Goal: Find specific page/section: Find specific page/section

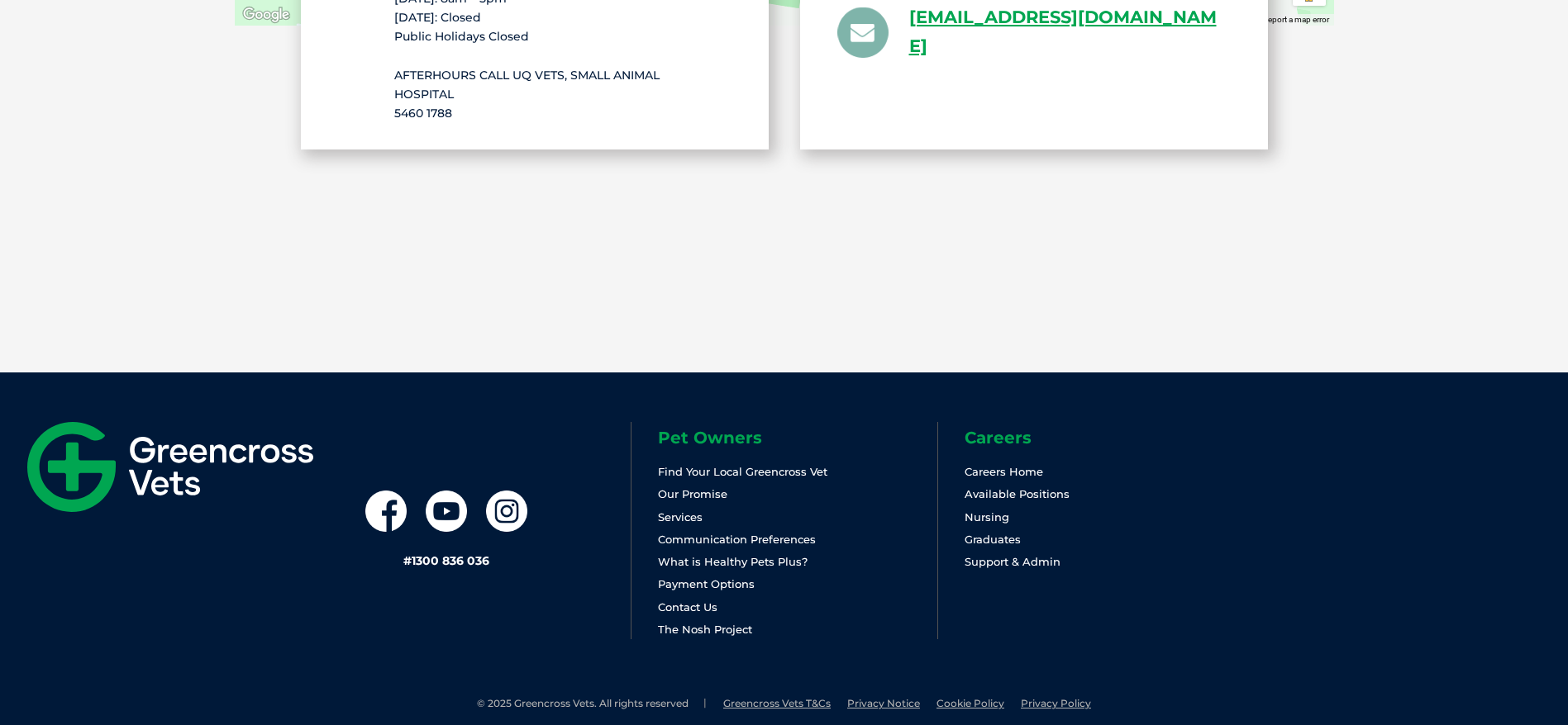
click at [774, 465] on link "Find Your Local Greencross Vet" at bounding box center [742, 471] width 169 height 13
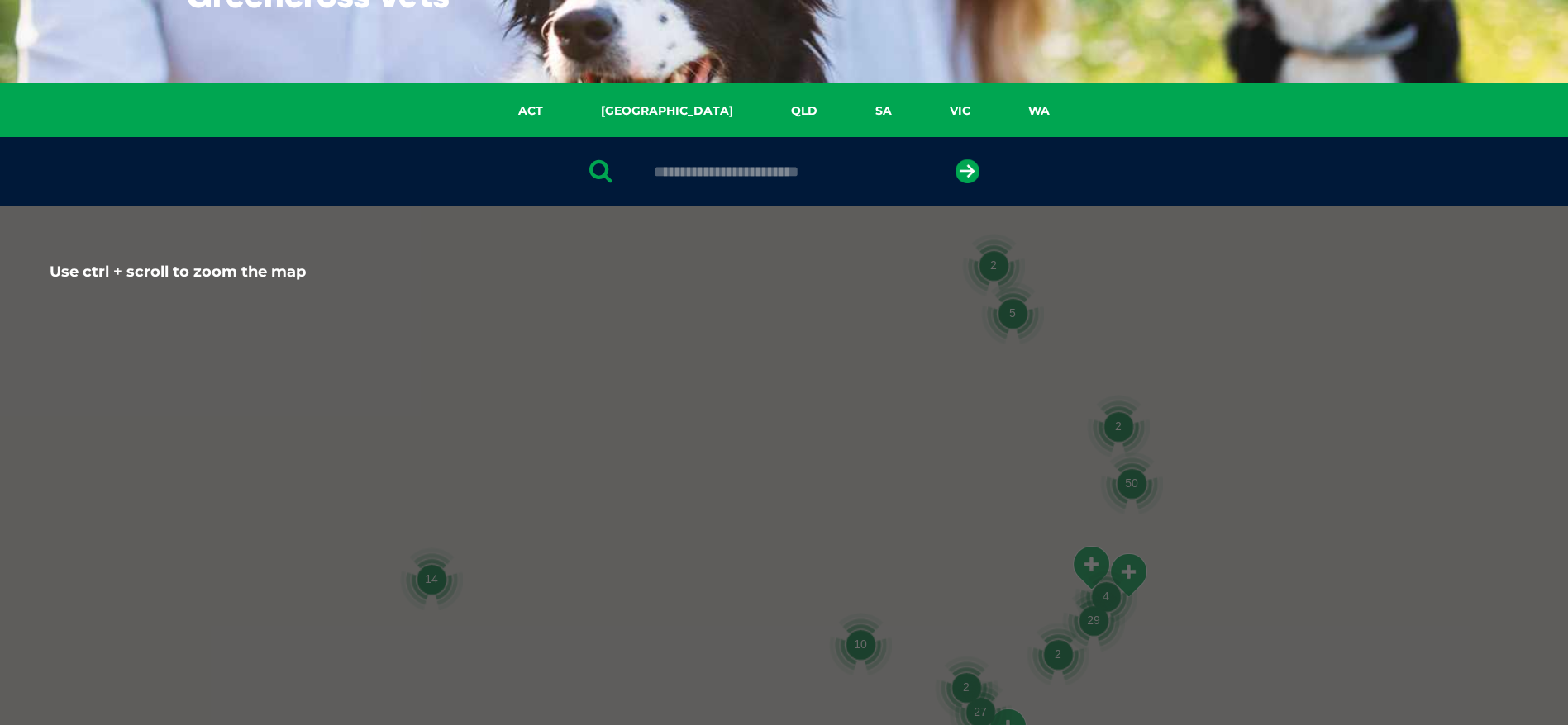
click at [761, 173] on input "text" at bounding box center [784, 172] width 277 height 16
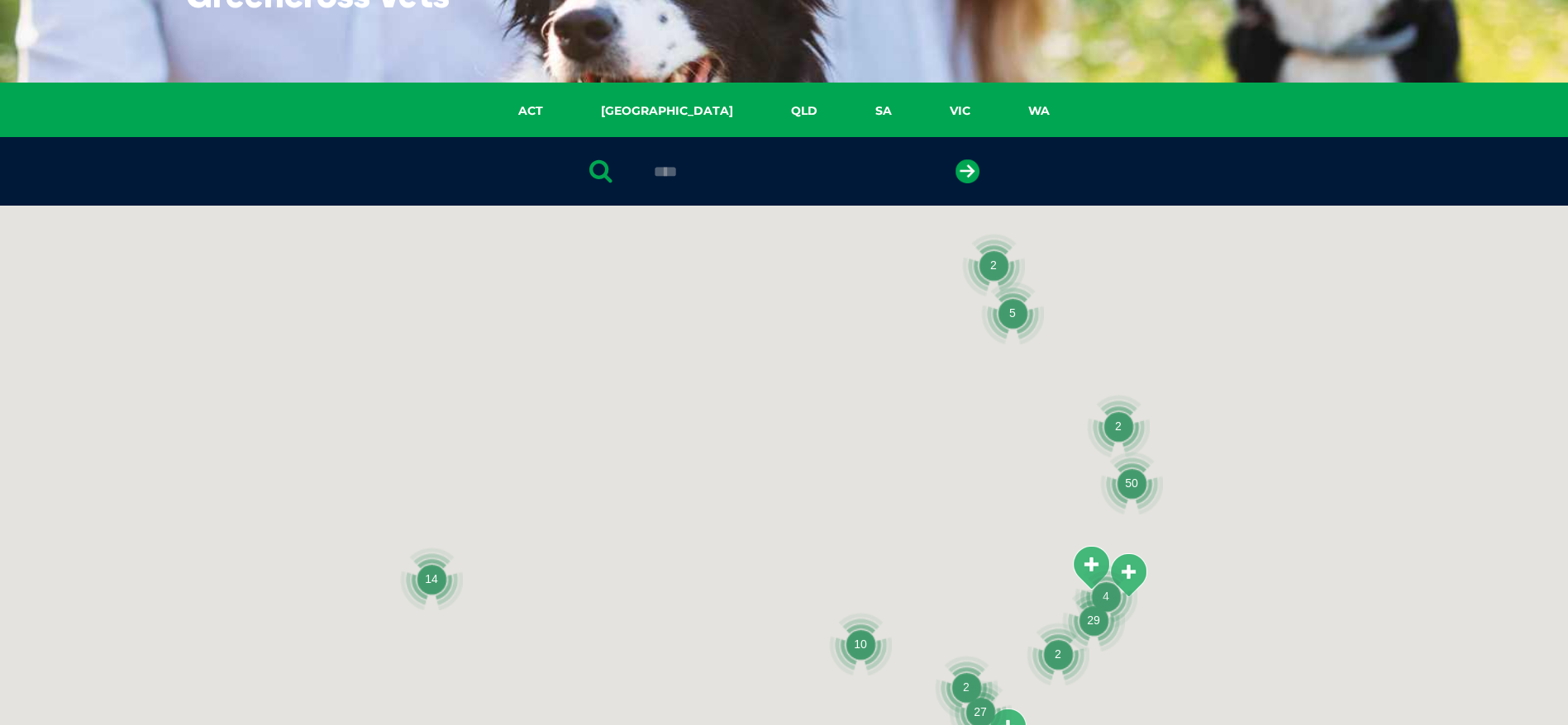
click at [956, 160] on button "submit" at bounding box center [967, 171] width 24 height 24
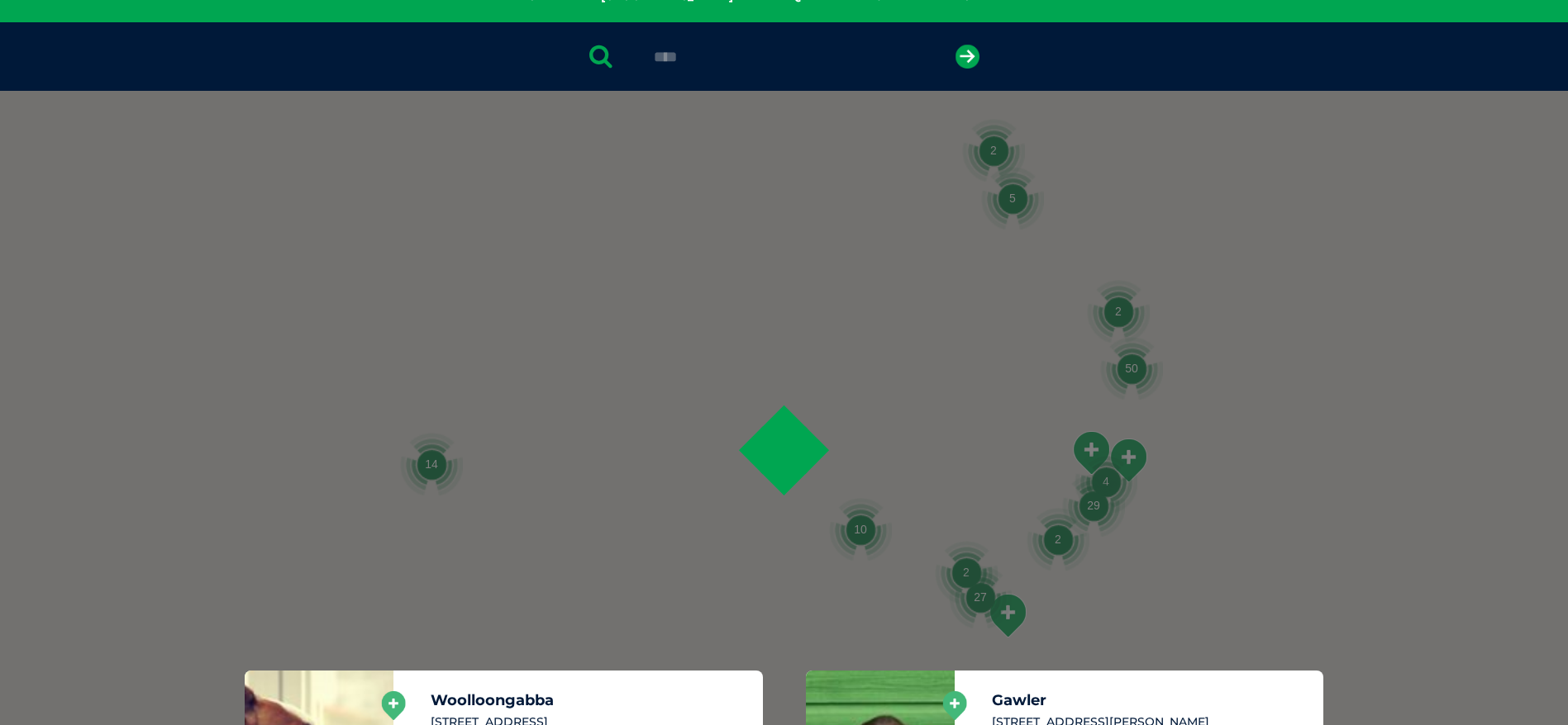
scroll to position [322, 0]
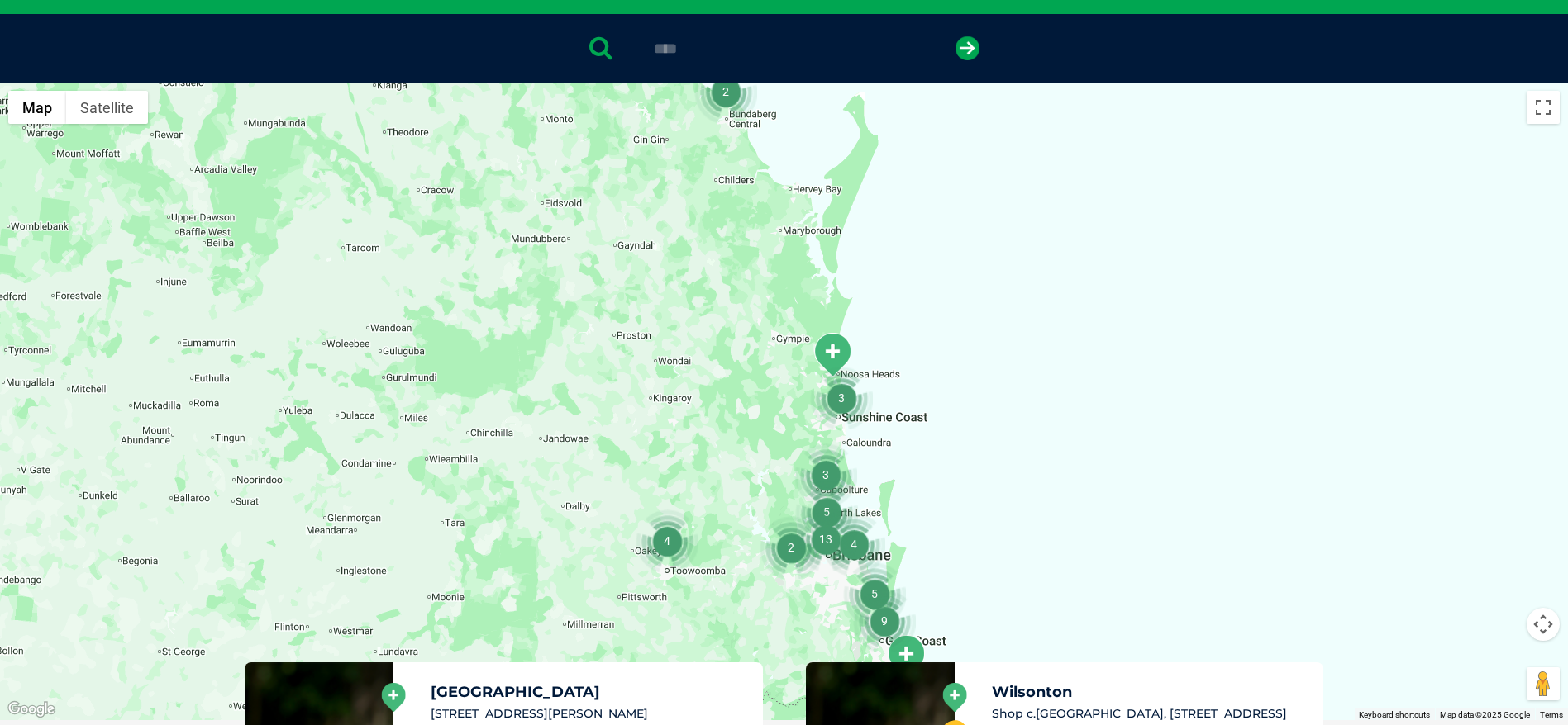
click at [838, 361] on img "Noosa Civic" at bounding box center [832, 355] width 41 height 46
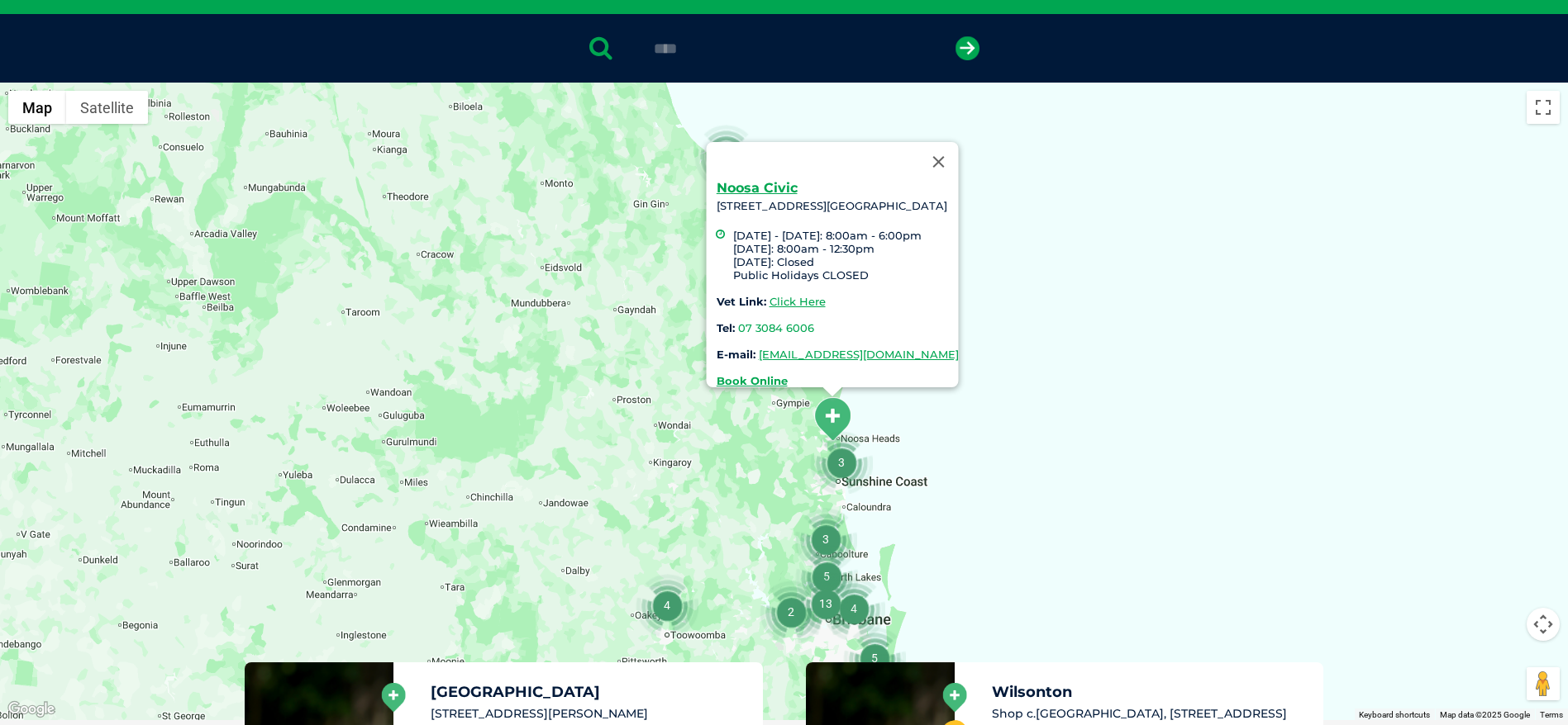
click at [852, 463] on img "3" at bounding box center [841, 462] width 63 height 63
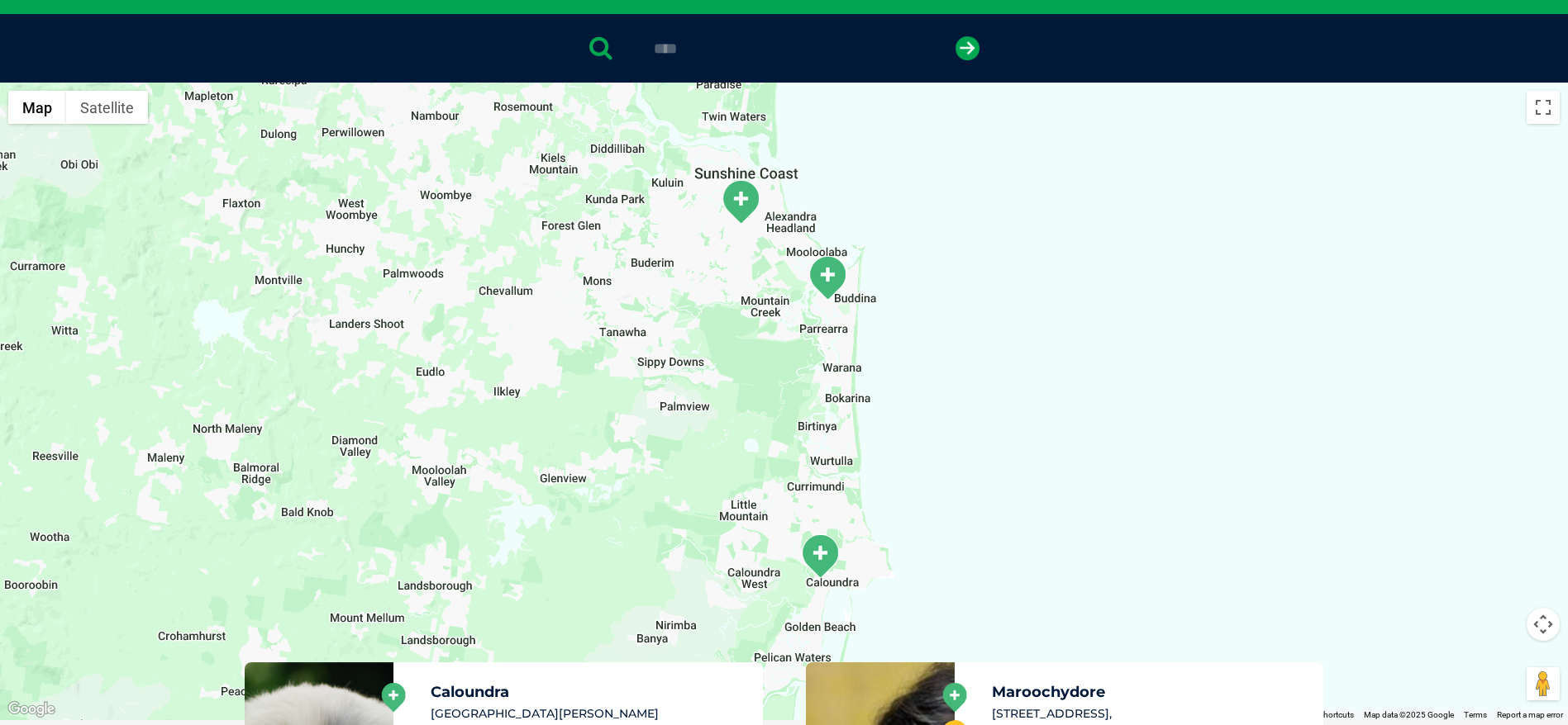
click at [828, 273] on img "Kawana Waters" at bounding box center [827, 278] width 41 height 46
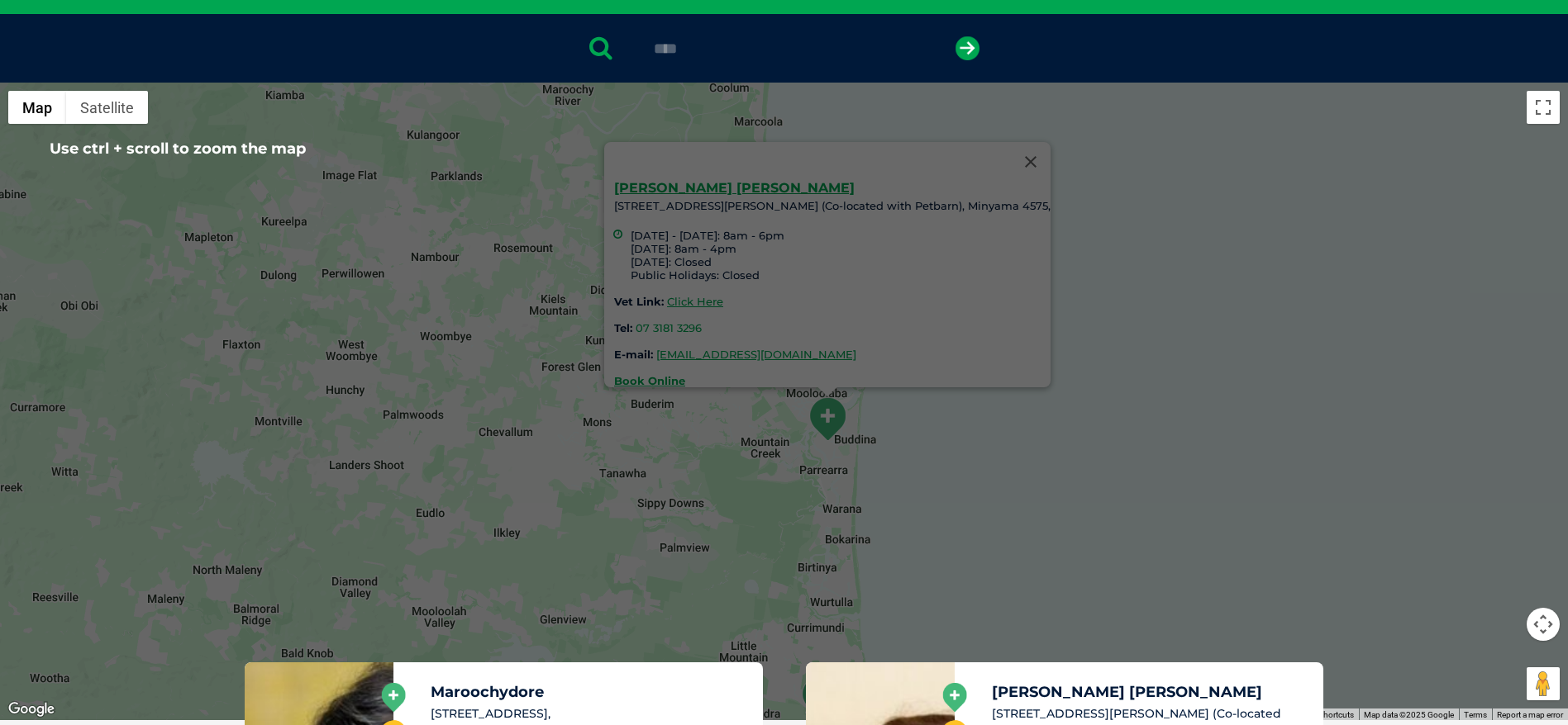
scroll to position [0, 0]
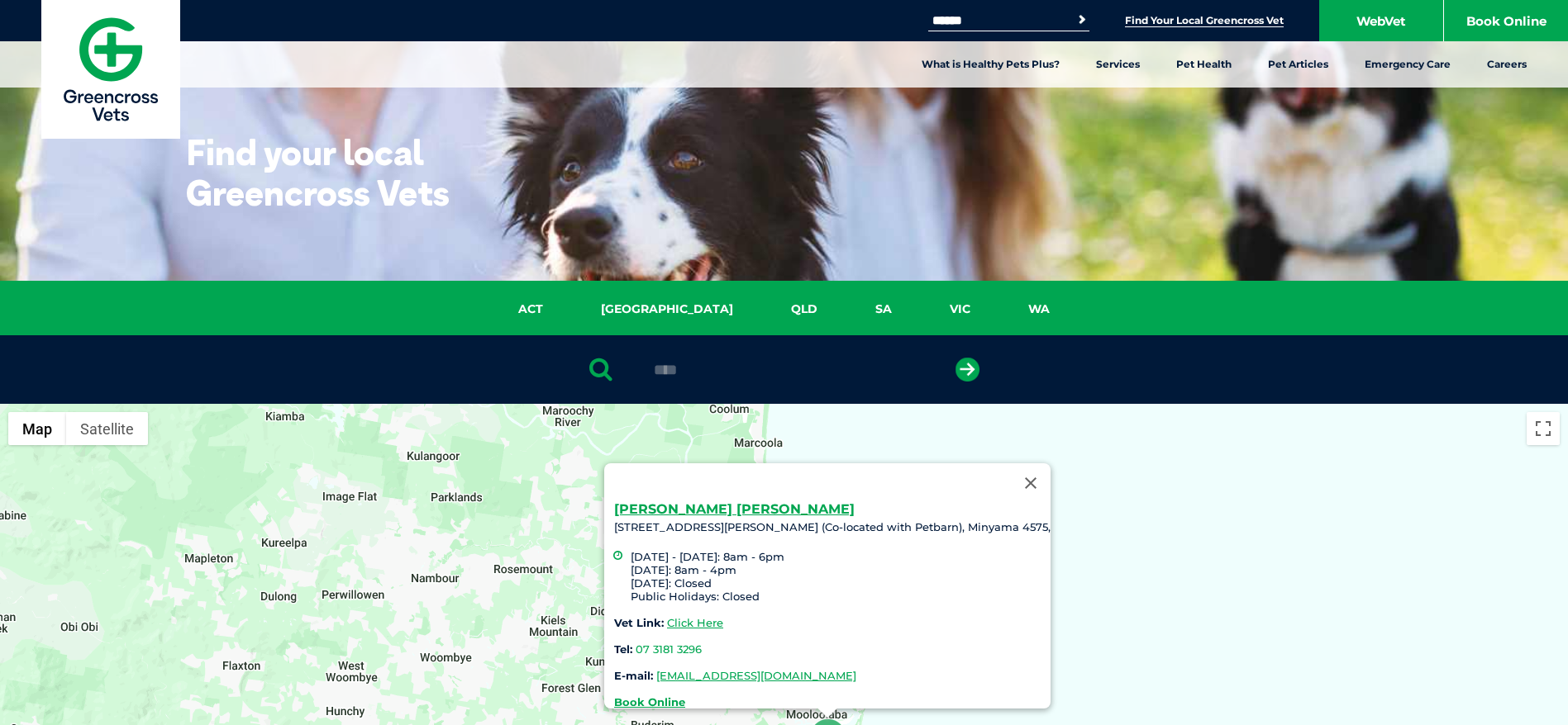
drag, startPoint x: 743, startPoint y: 384, endPoint x: 637, endPoint y: 354, distance: 110.2
click at [637, 354] on div "****" at bounding box center [784, 369] width 1568 height 69
drag, startPoint x: 619, startPoint y: 364, endPoint x: 537, endPoint y: 348, distance: 83.5
click at [537, 348] on div "****" at bounding box center [784, 369] width 1568 height 69
paste input "**********"
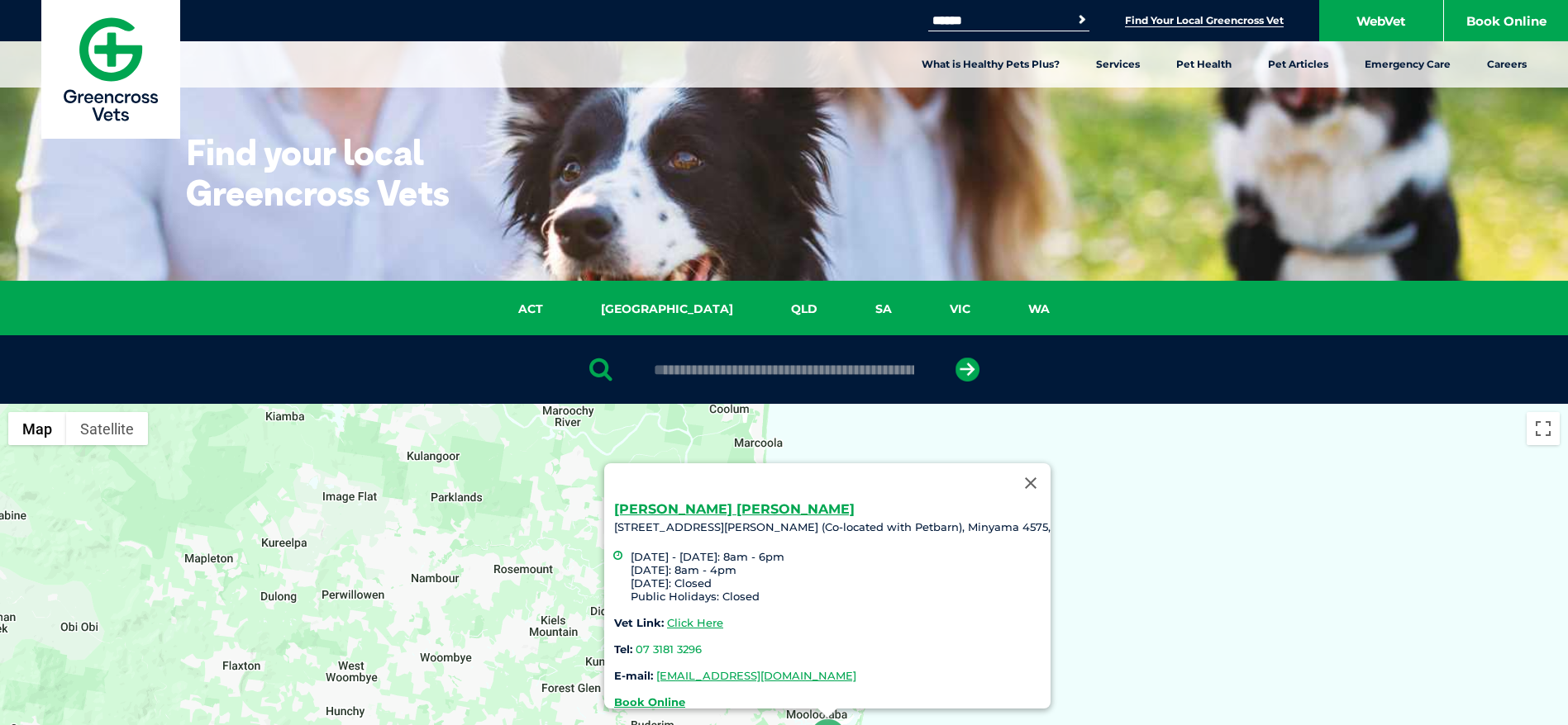
scroll to position [0, 454]
type input "**********"
click at [957, 367] on icon "submit" at bounding box center [967, 369] width 24 height 24
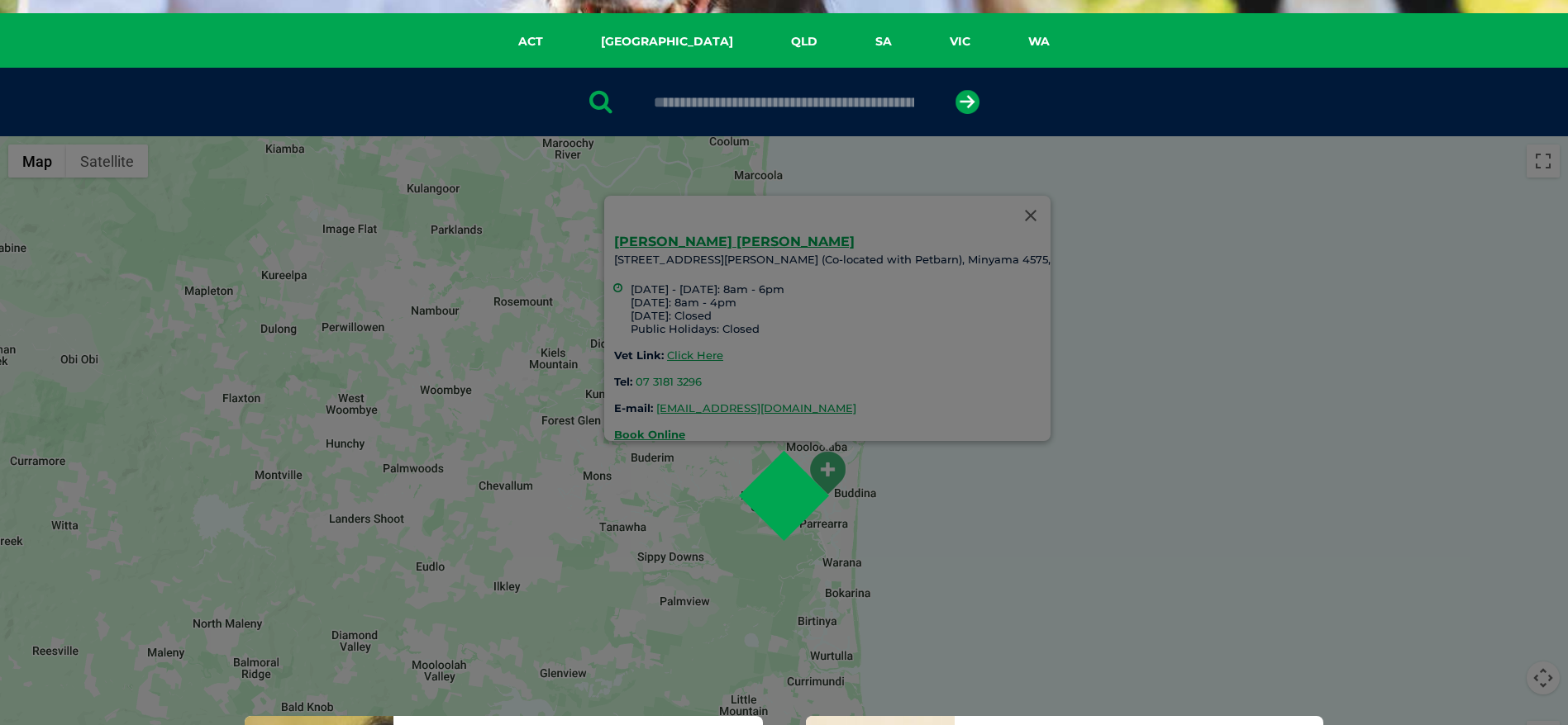
scroll to position [322, 0]
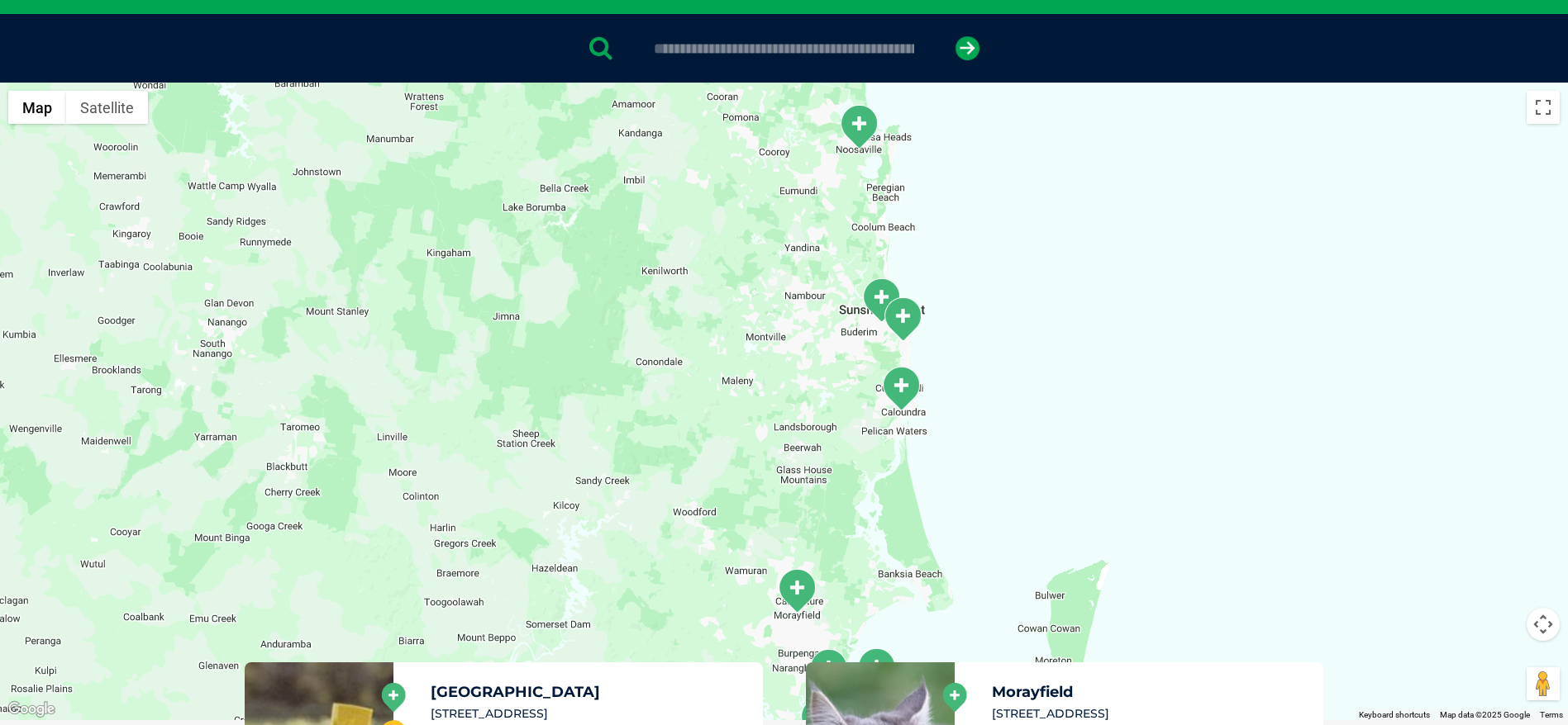
click at [854, 122] on img "Noosa Civic" at bounding box center [859, 126] width 41 height 46
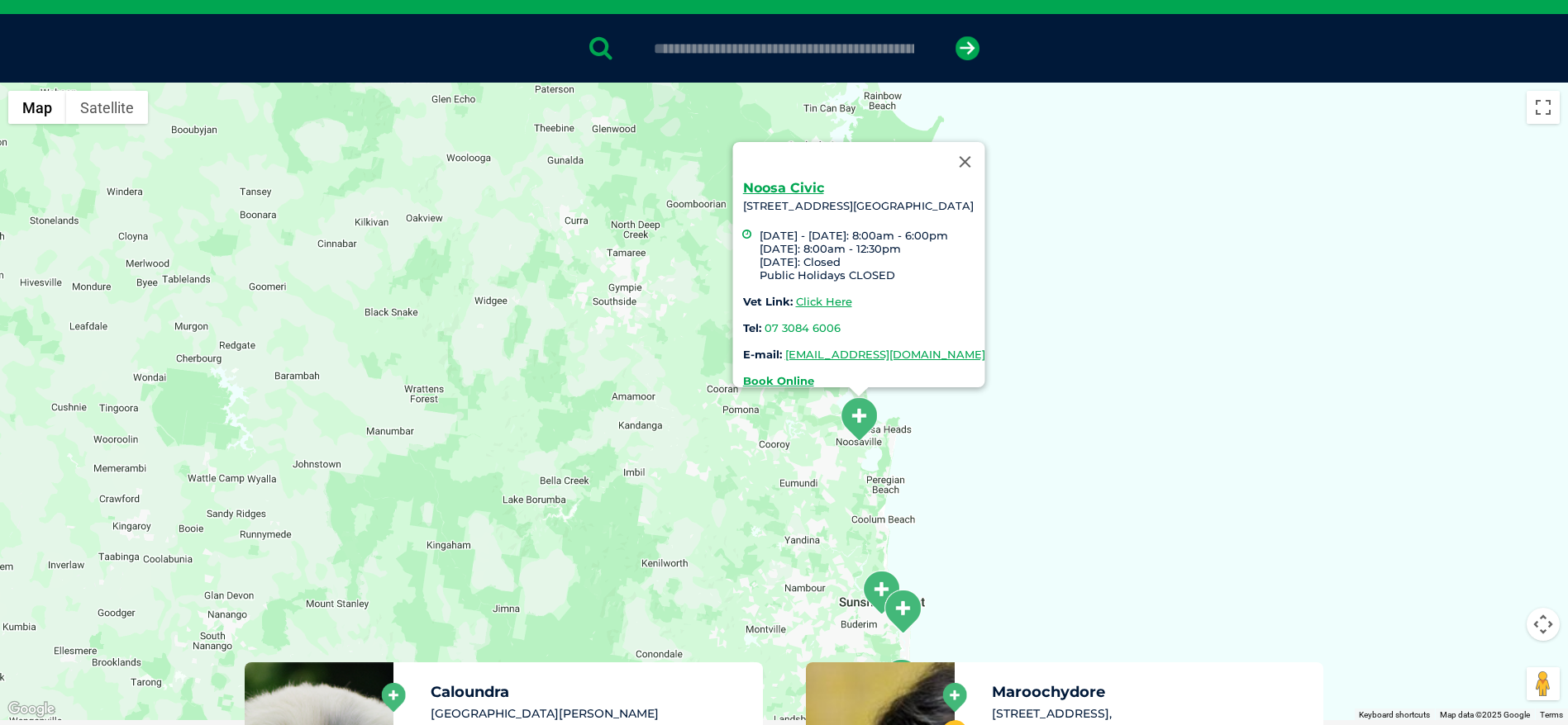
scroll to position [420, 0]
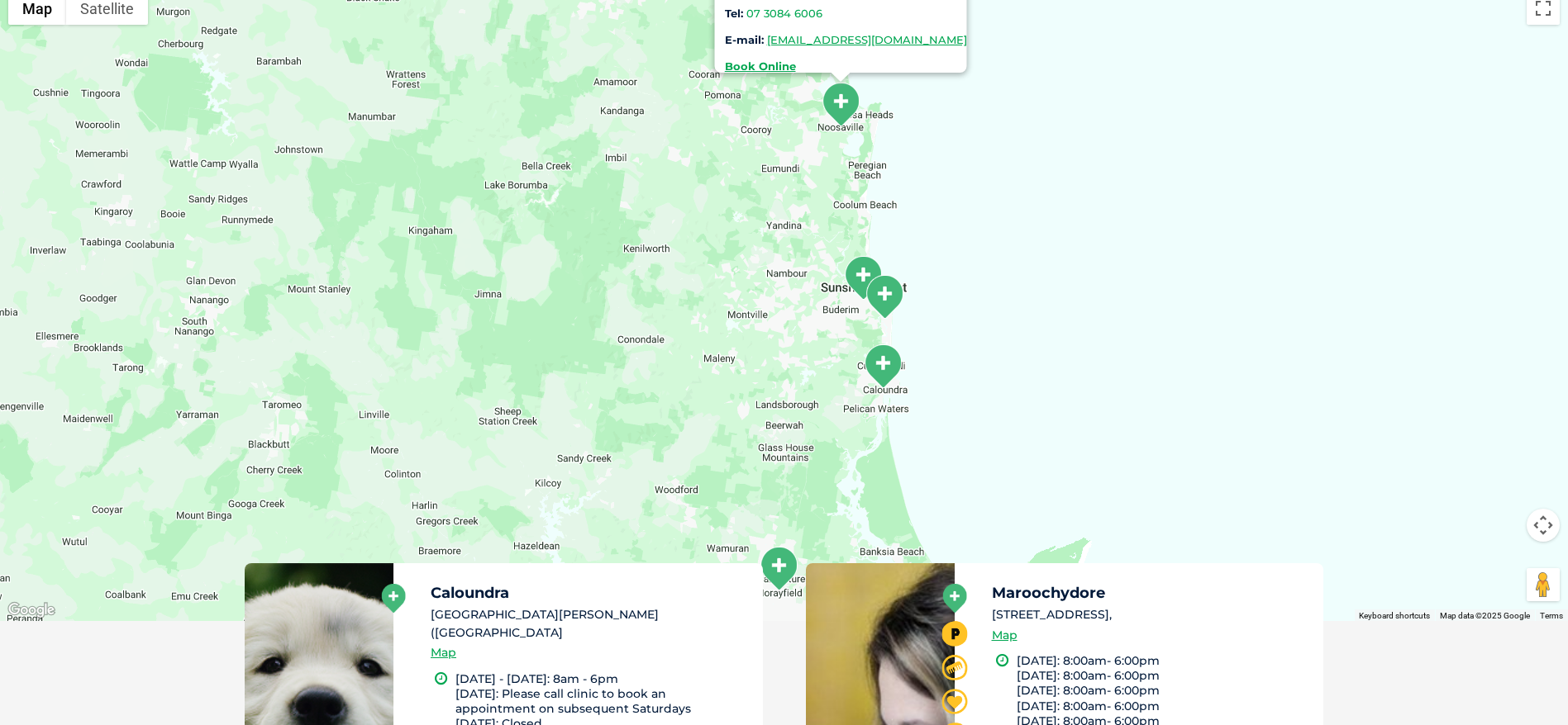
drag, startPoint x: 747, startPoint y: 419, endPoint x: 727, endPoint y: 208, distance: 211.9
click at [727, 208] on div "Noosa Civic 28 Eenie Creek Road, Noosaville , Noosa Civic Shopping Centre Monda…" at bounding box center [784, 303] width 1568 height 638
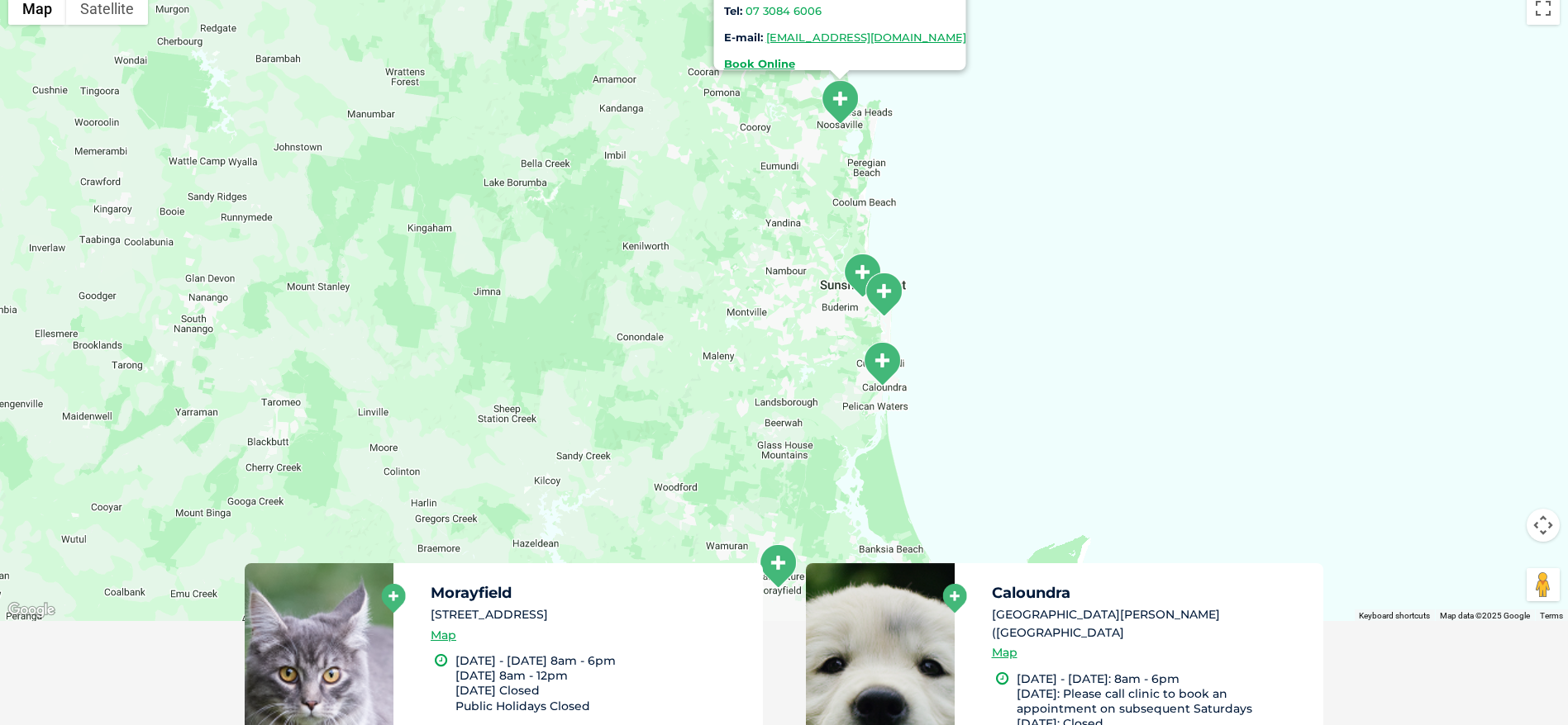
click at [852, 275] on img "Maroochydore" at bounding box center [862, 275] width 41 height 46
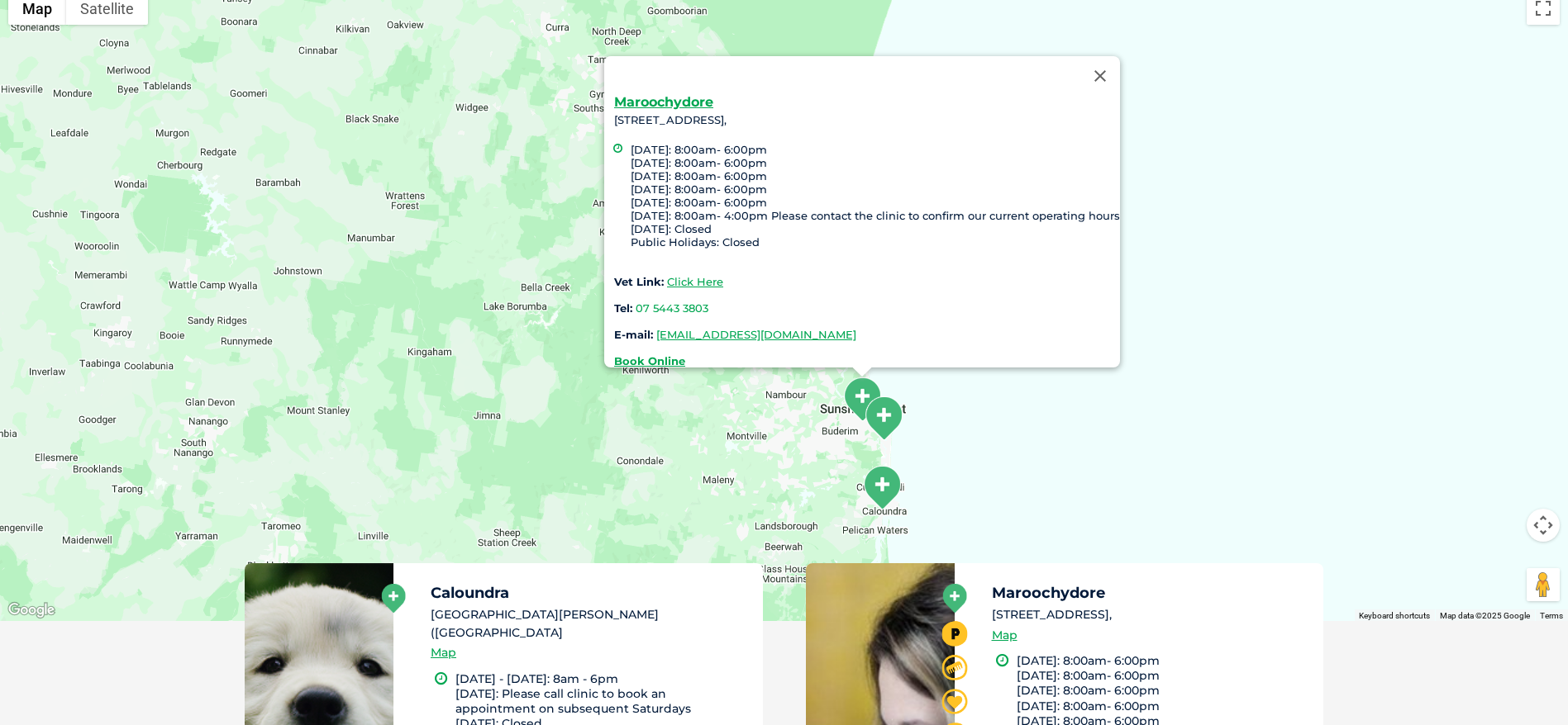
click at [880, 402] on img "Kawana Waters" at bounding box center [883, 419] width 41 height 46
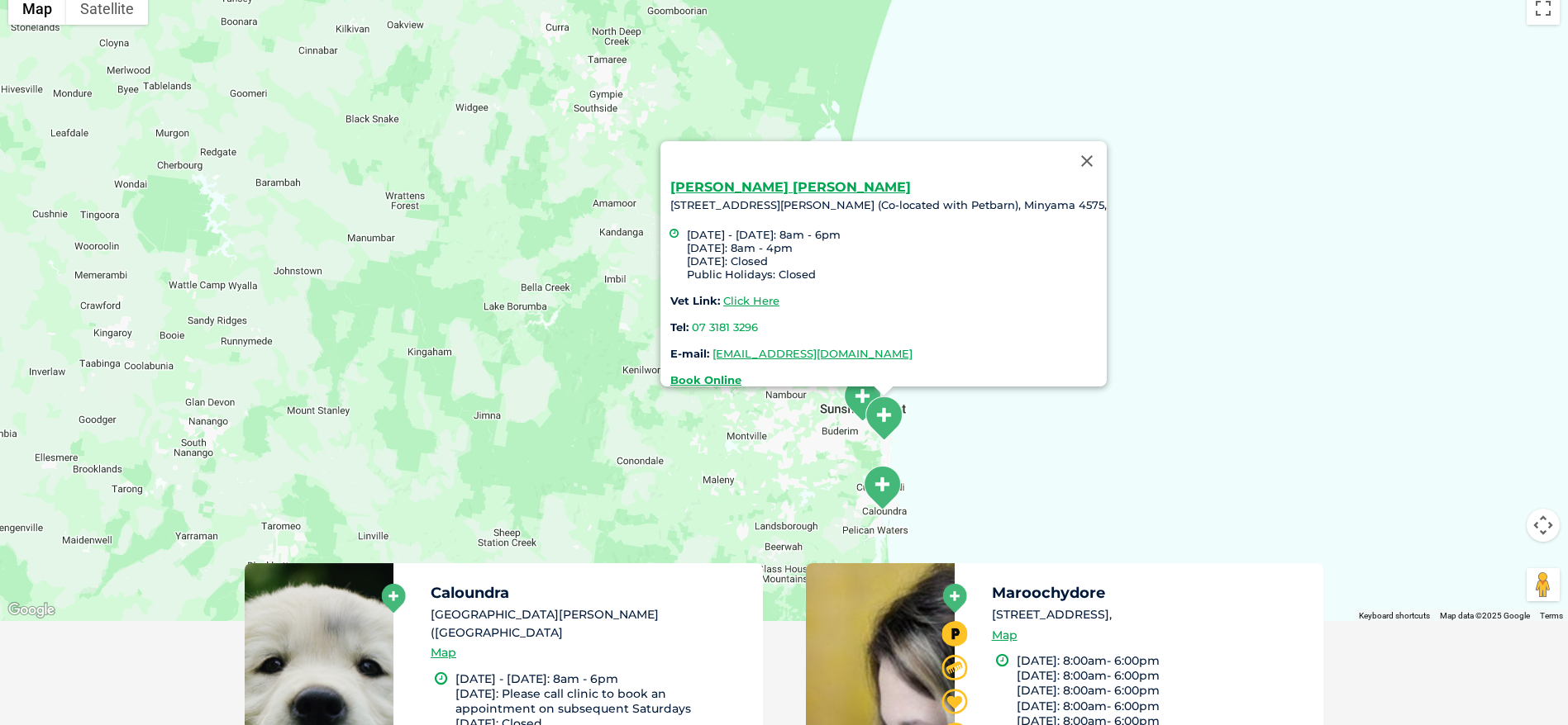
click at [880, 486] on img "Caloundra" at bounding box center [881, 488] width 41 height 46
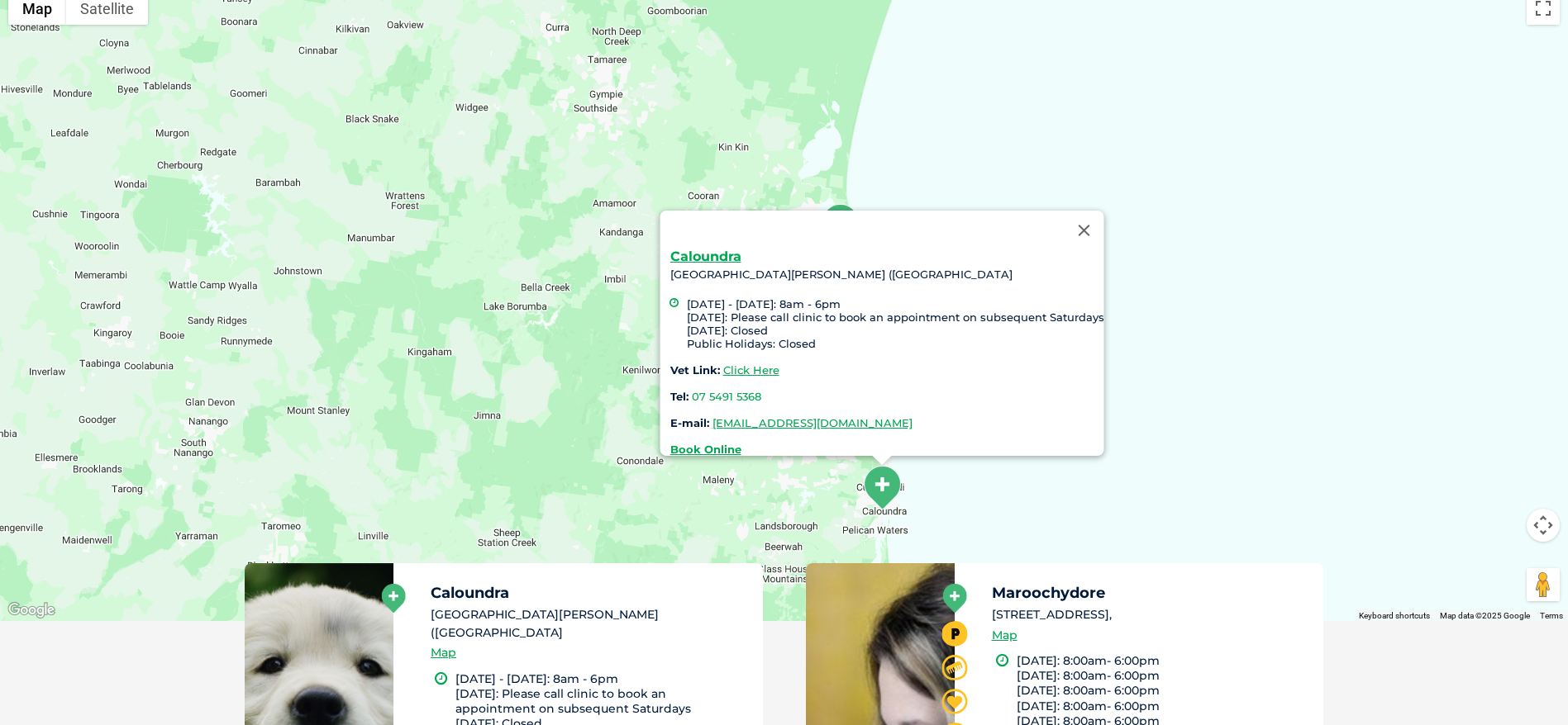
click at [583, 462] on div "Caloundra Cnr Bowman Road & West Terrace (PO Box 397) , Caloundra QLD 4551 Mond…" at bounding box center [784, 303] width 1568 height 638
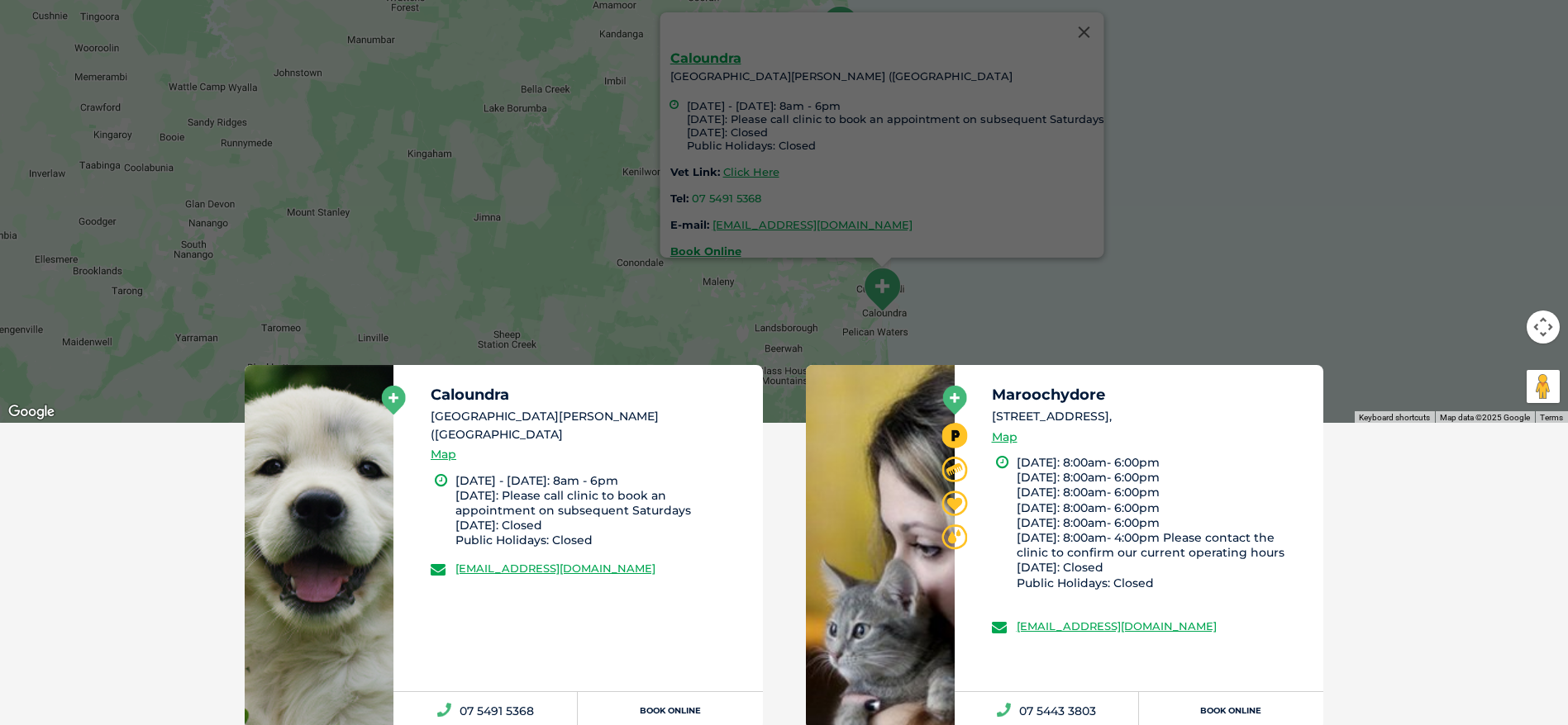
scroll to position [322, 0]
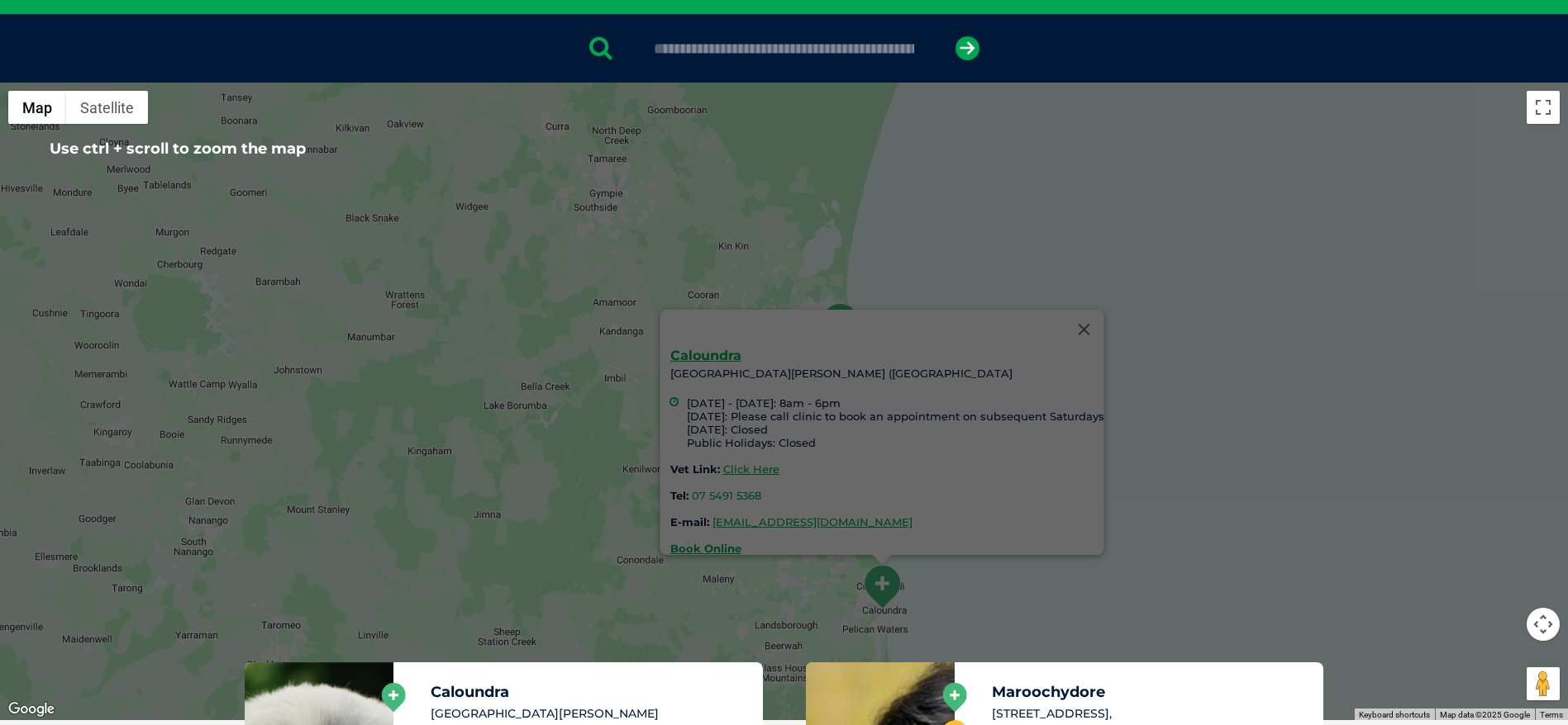
drag, startPoint x: 607, startPoint y: 273, endPoint x: 746, endPoint y: 252, distance: 140.6
click at [606, 272] on div "Caloundra Cnr Bowman Road & West Terrace (PO Box 397) , Caloundra QLD 4551 Mond…" at bounding box center [784, 401] width 1568 height 638
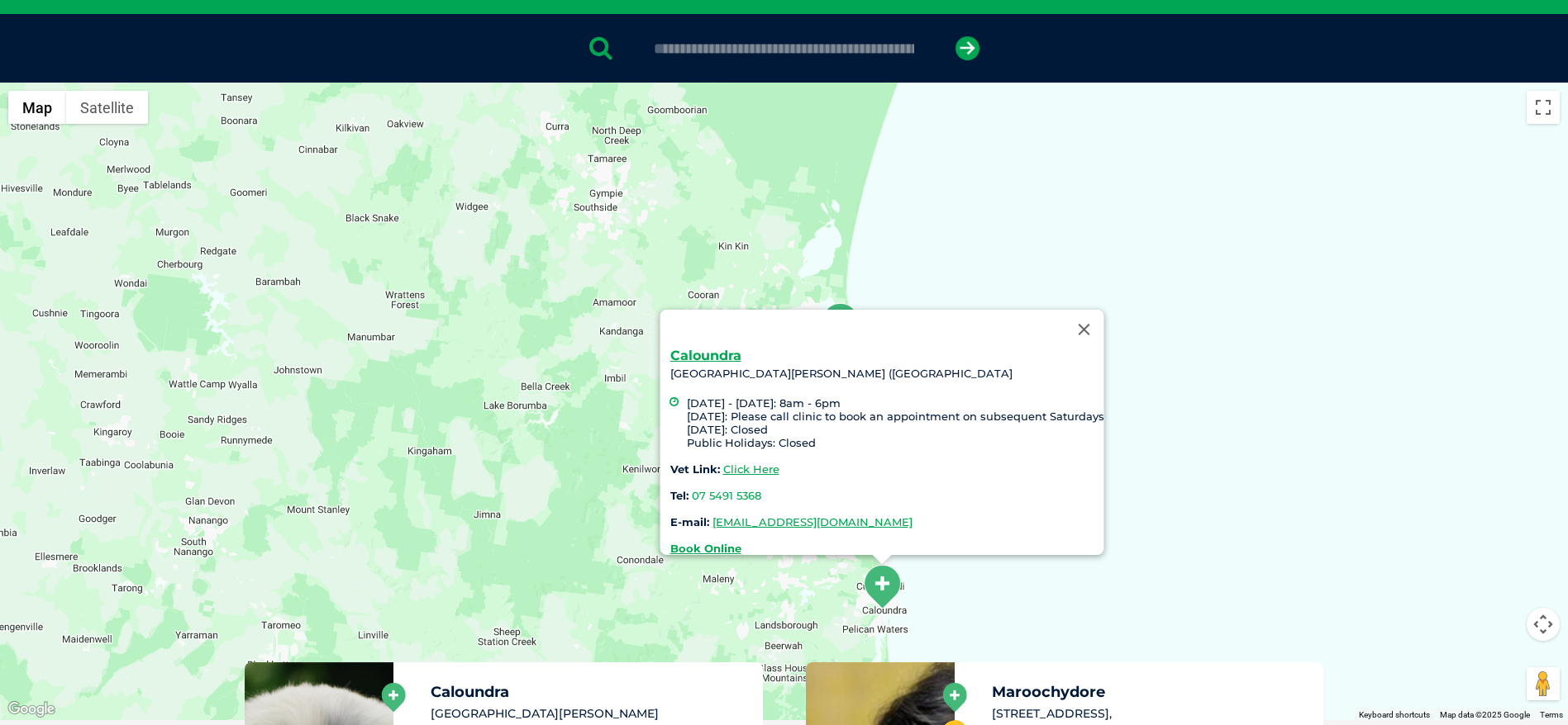
click at [1093, 317] on button "Close" at bounding box center [1083, 330] width 39 height 39
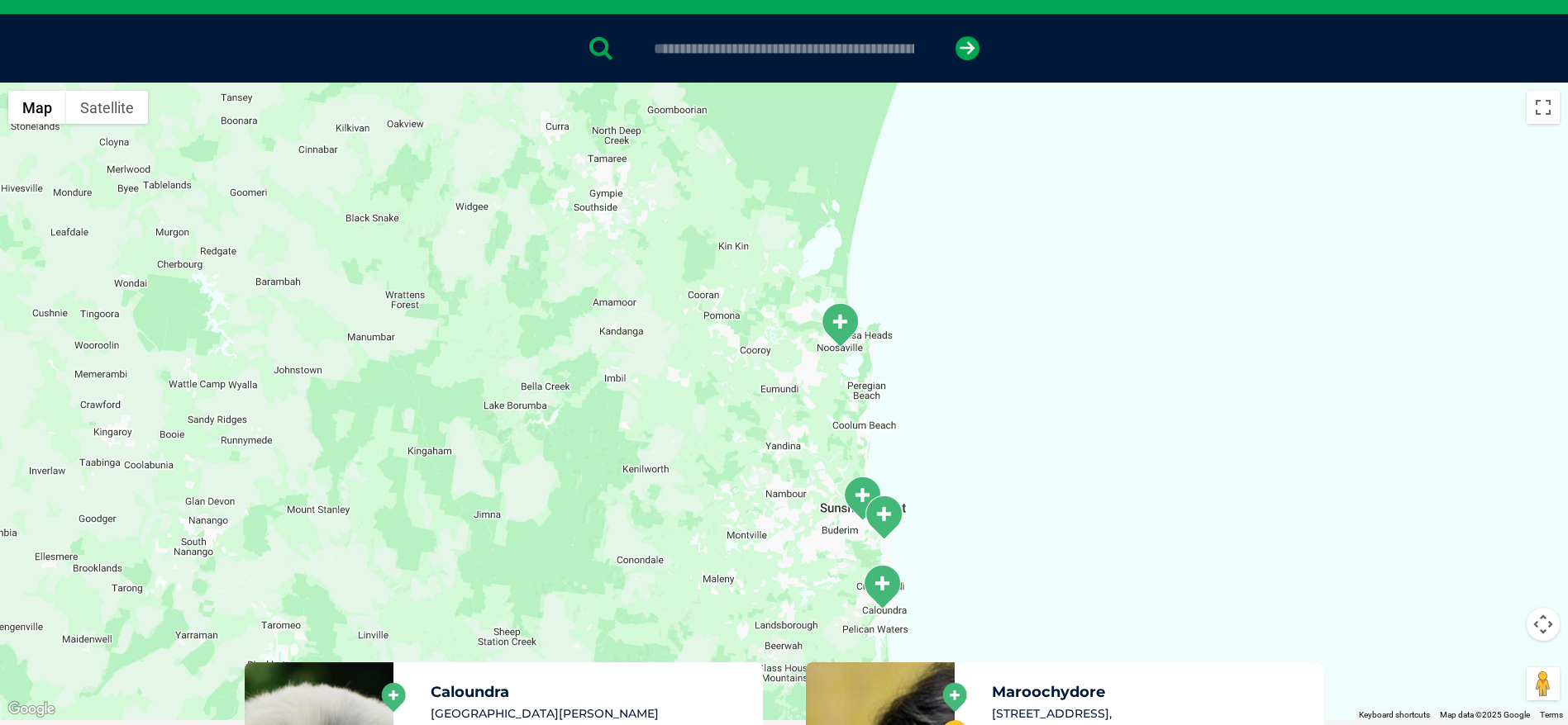
click at [843, 332] on img "Noosa Civic" at bounding box center [839, 324] width 41 height 46
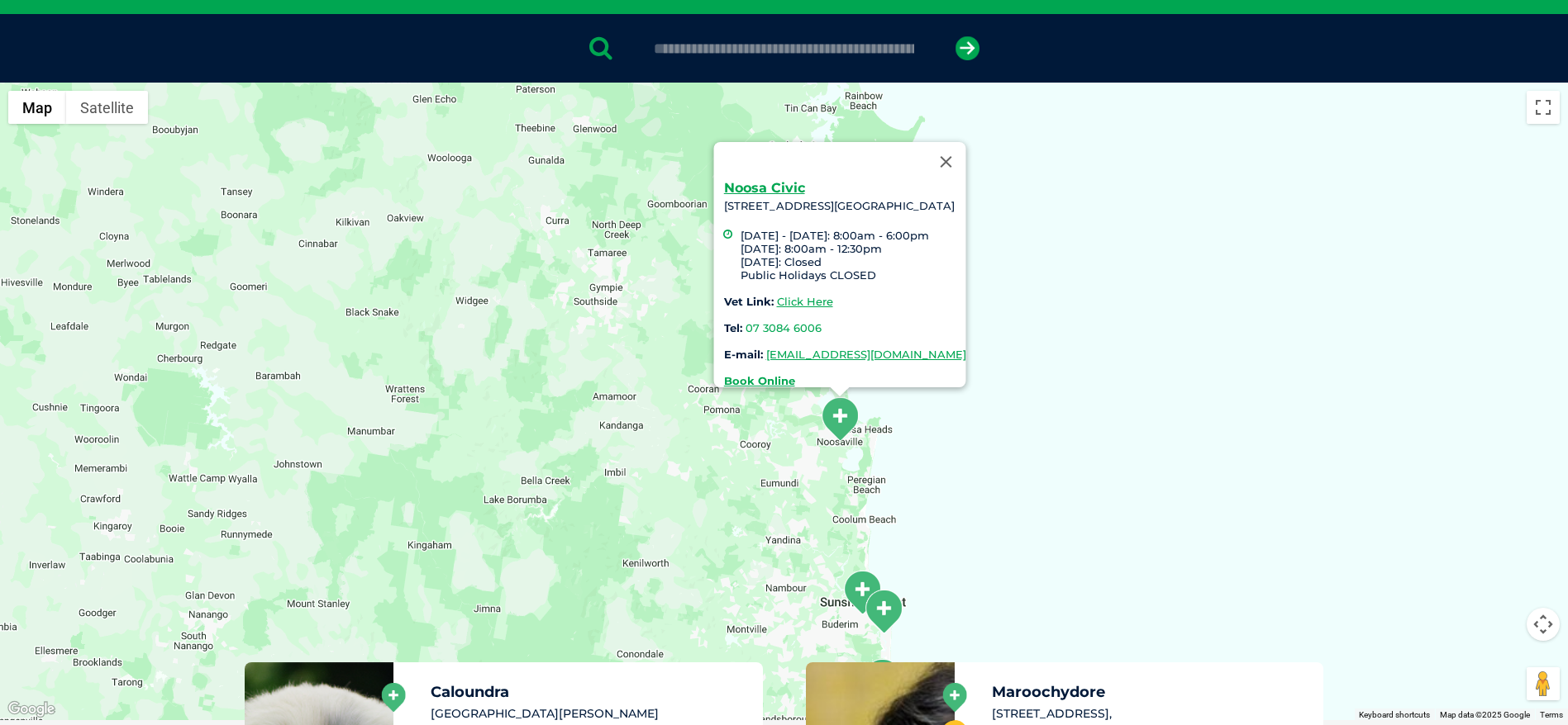
click at [1142, 382] on div "Noosa Civic 28 Eenie Creek Road, Noosaville , Noosa Civic Shopping Centre Monda…" at bounding box center [784, 401] width 1568 height 638
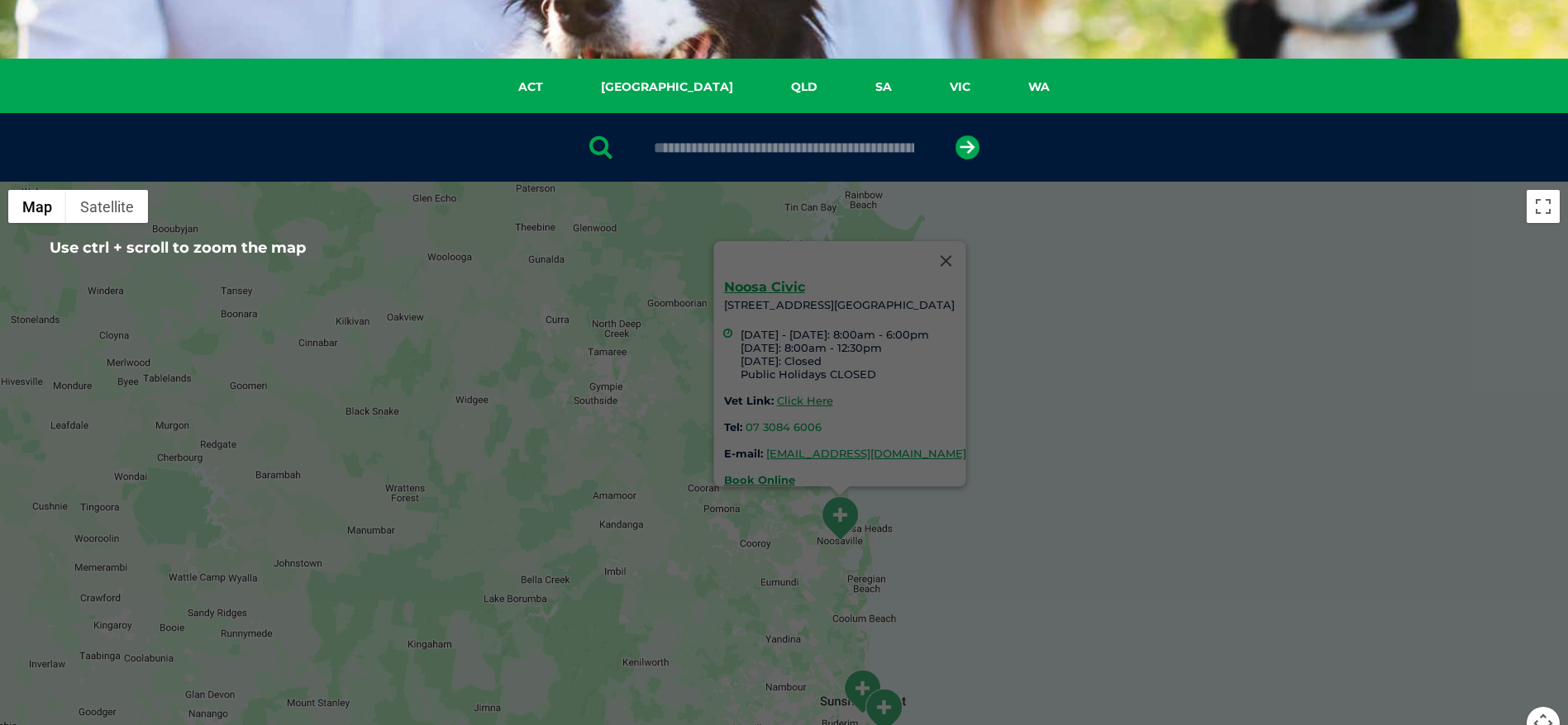
scroll to position [24, 0]
